Goal: Task Accomplishment & Management: Manage account settings

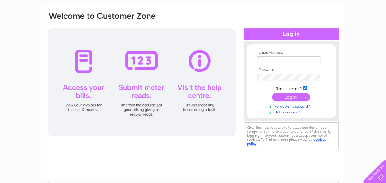
scroll to position [92, 0]
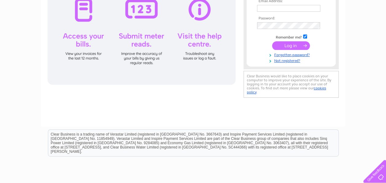
type input "prestwickbclub@outlook.com"
click at [292, 43] on input "submit" at bounding box center [291, 45] width 38 height 9
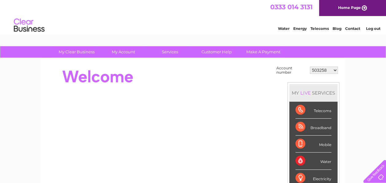
click at [335, 71] on select "503258 933744 30294417" at bounding box center [324, 69] width 28 height 7
select select "30294417"
click at [310, 66] on select "503258 933744 30294417" at bounding box center [324, 69] width 28 height 7
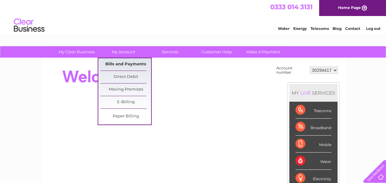
click at [128, 64] on link "Bills and Payments" at bounding box center [126, 64] width 51 height 12
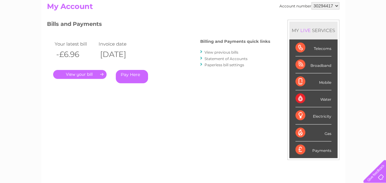
scroll to position [61, 0]
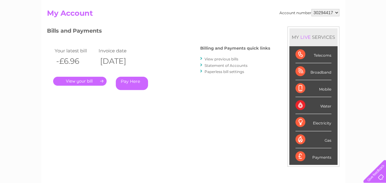
click at [80, 78] on link "." at bounding box center [79, 81] width 53 height 9
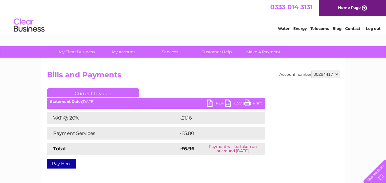
click at [89, 90] on link "Current Invoice" at bounding box center [93, 92] width 92 height 9
click at [211, 104] on link "PDF" at bounding box center [216, 103] width 18 height 9
